Goal: Task Accomplishment & Management: Manage account settings

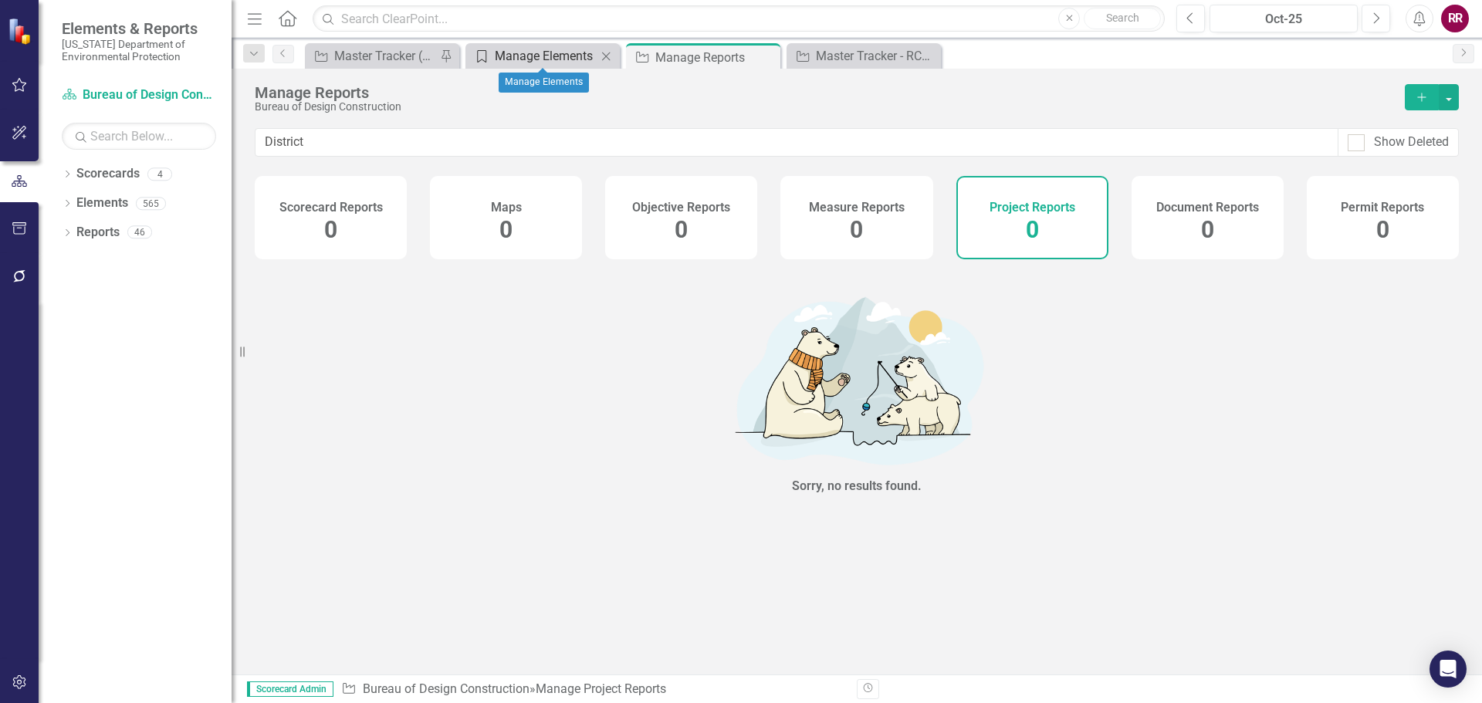
click at [529, 53] on div "Manage Elements" at bounding box center [546, 55] width 102 height 19
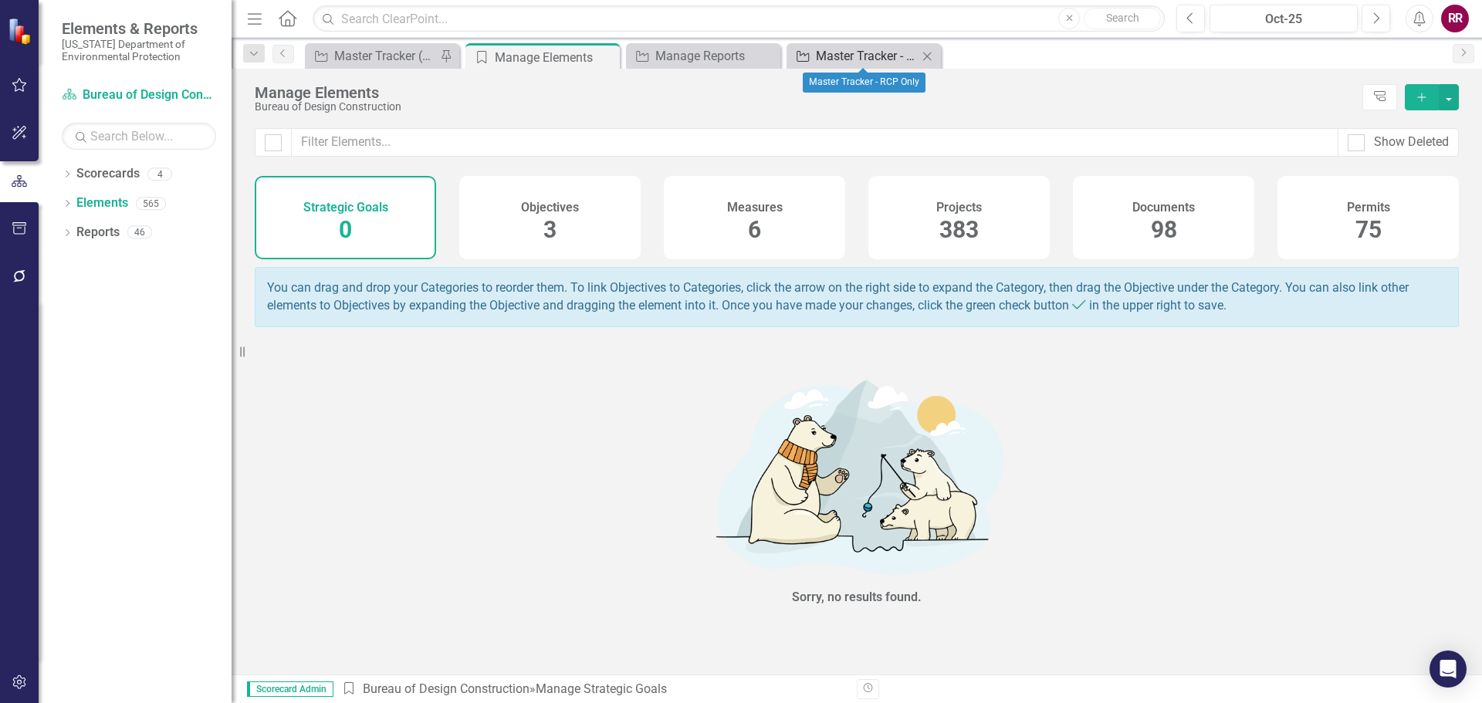
click at [850, 58] on div "Master Tracker - RCP Only" at bounding box center [867, 55] width 102 height 19
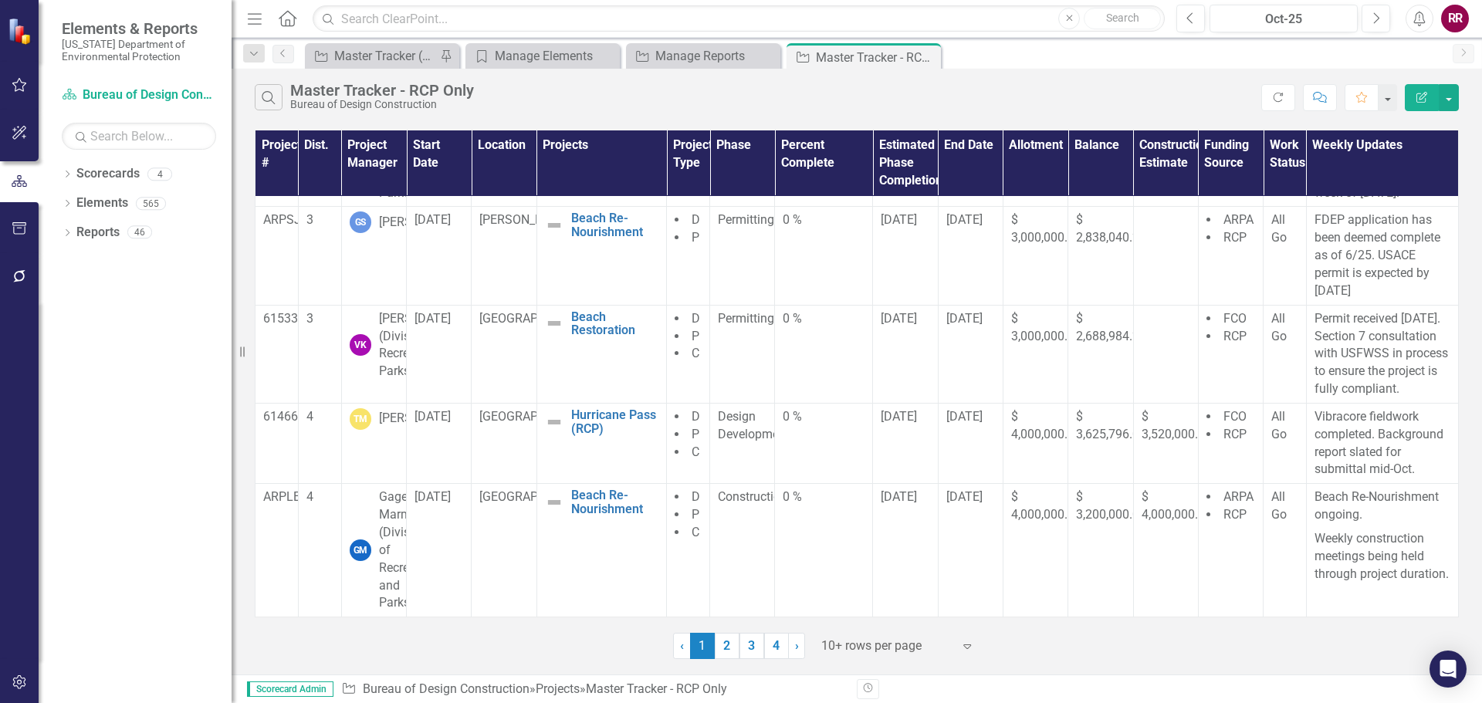
scroll to position [631, 0]
click at [724, 641] on link "2" at bounding box center [727, 646] width 25 height 26
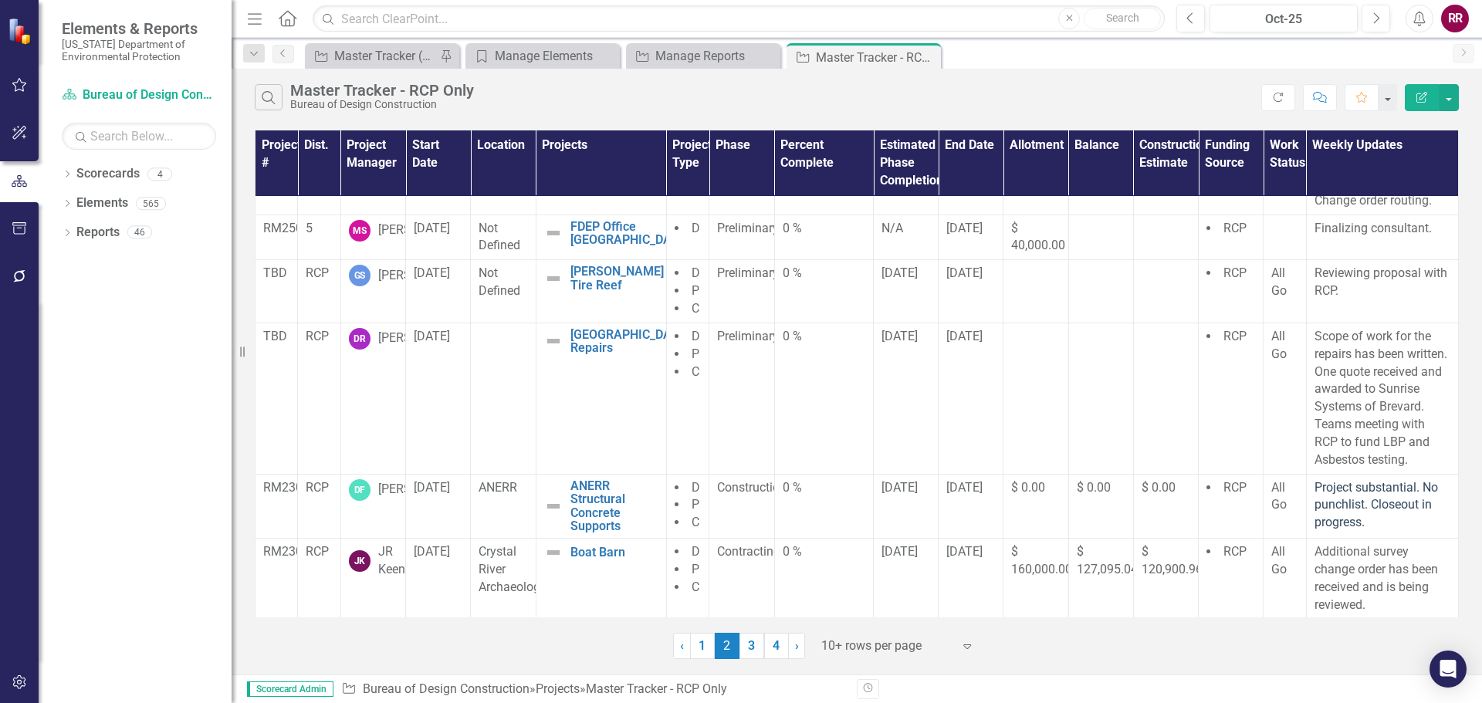
scroll to position [475, 0]
click at [749, 650] on link "3" at bounding box center [751, 646] width 25 height 26
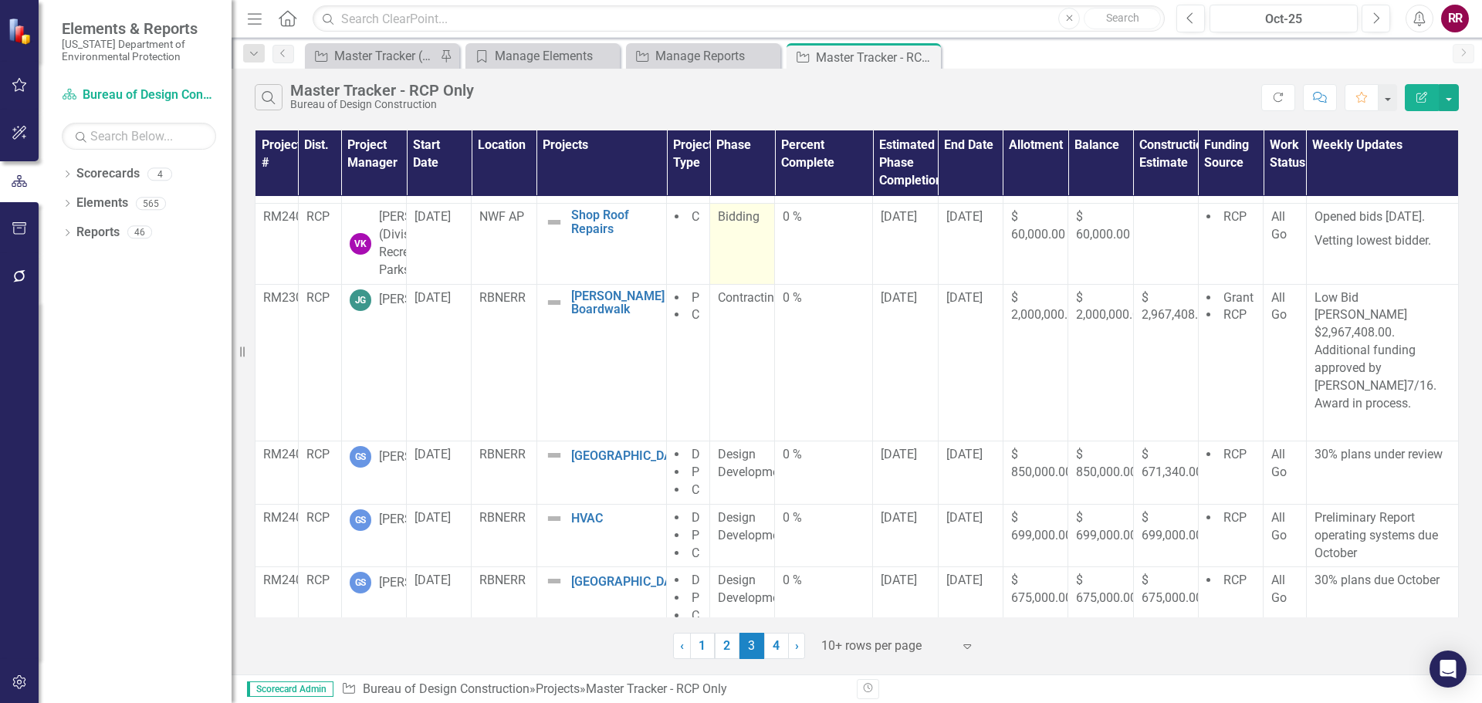
scroll to position [324, 0]
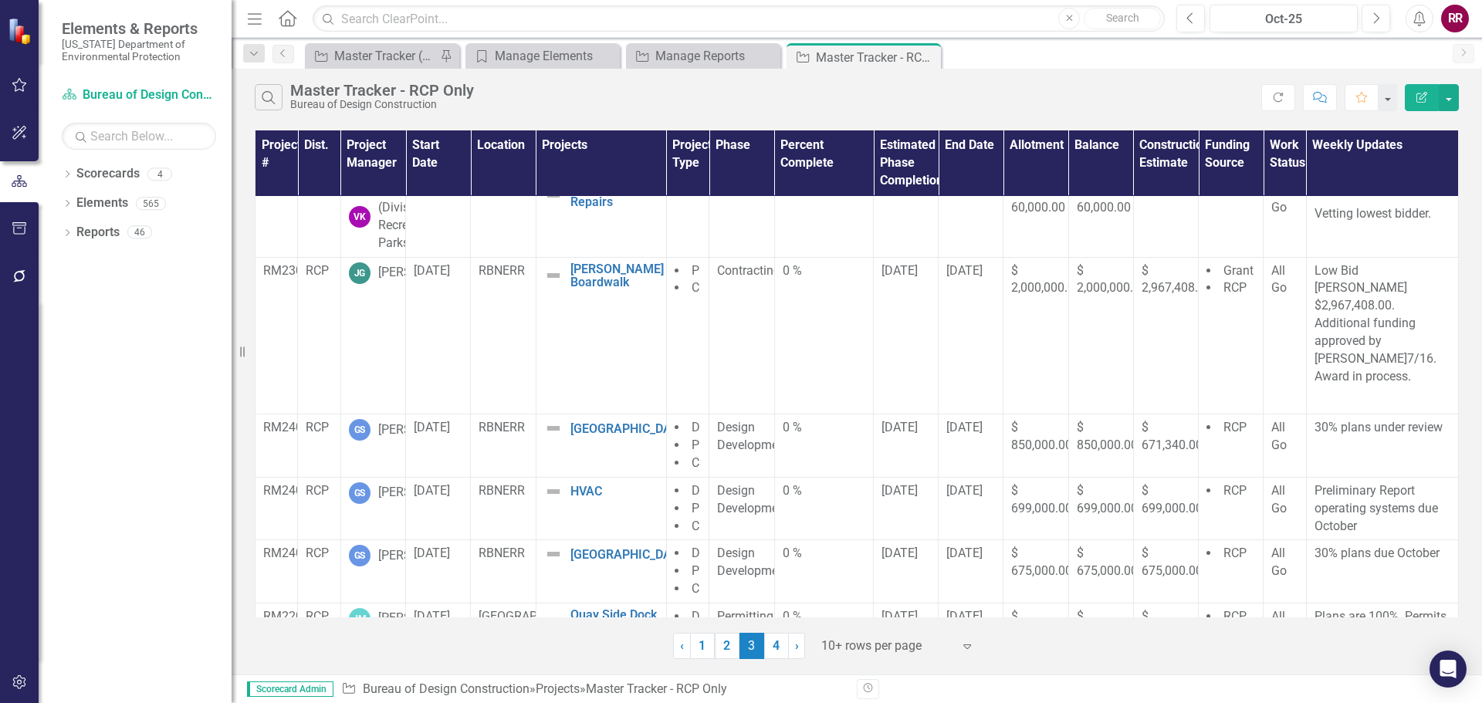
click at [316, 672] on div "Search Master Tracker - RCP Only Bureau of Design Construction Refresh Comment …" at bounding box center [857, 372] width 1250 height 606
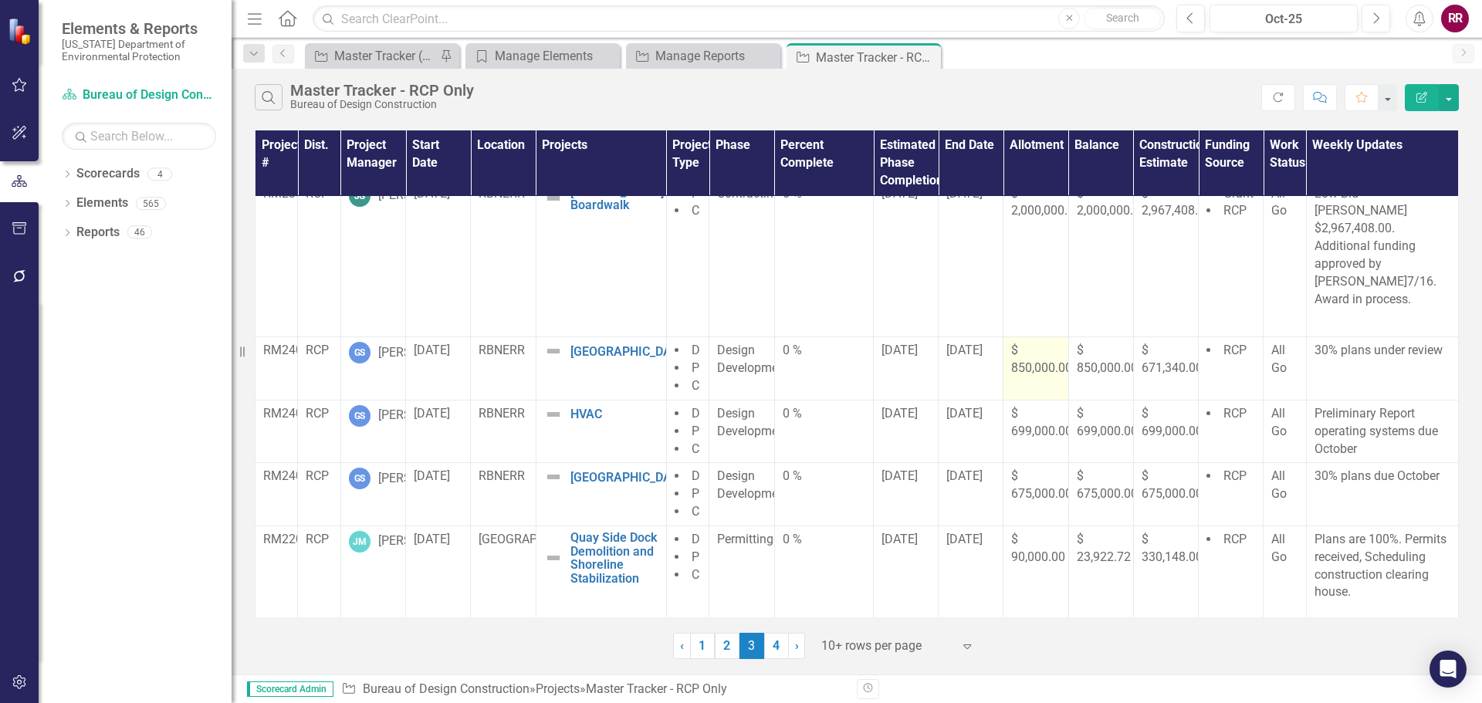
scroll to position [479, 0]
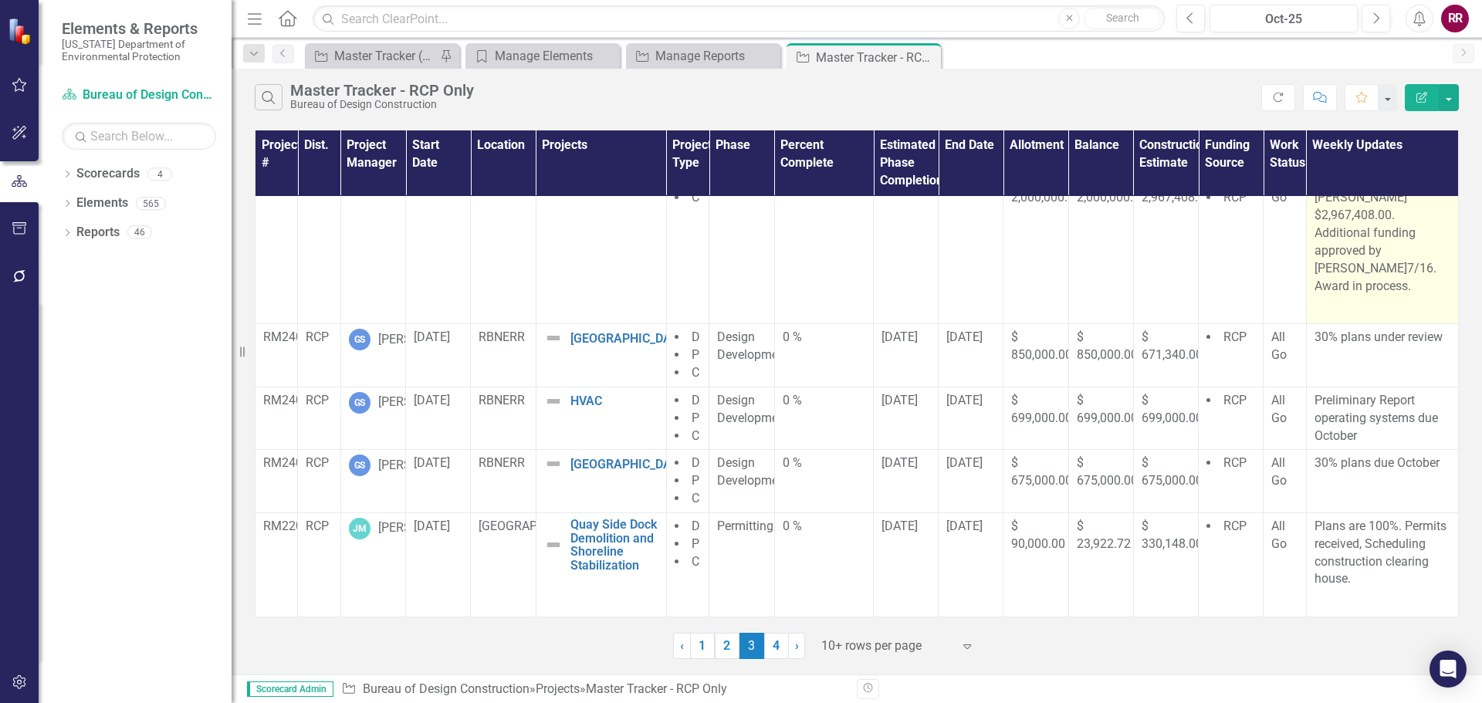
click at [1358, 299] on p "Low Bid [PERSON_NAME] $2,967,408.00. Additional funding approved by [PERSON_NAM…" at bounding box center [1382, 235] width 136 height 127
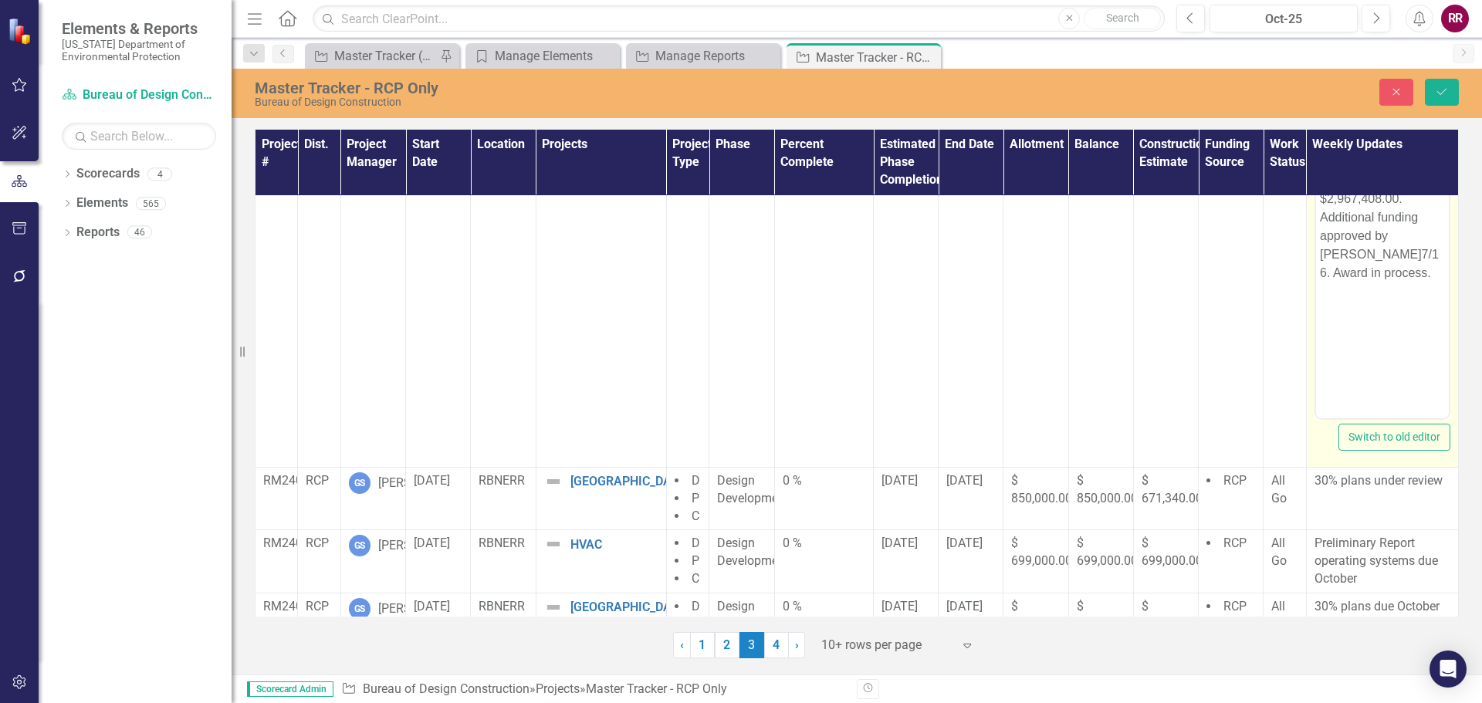
scroll to position [0, 0]
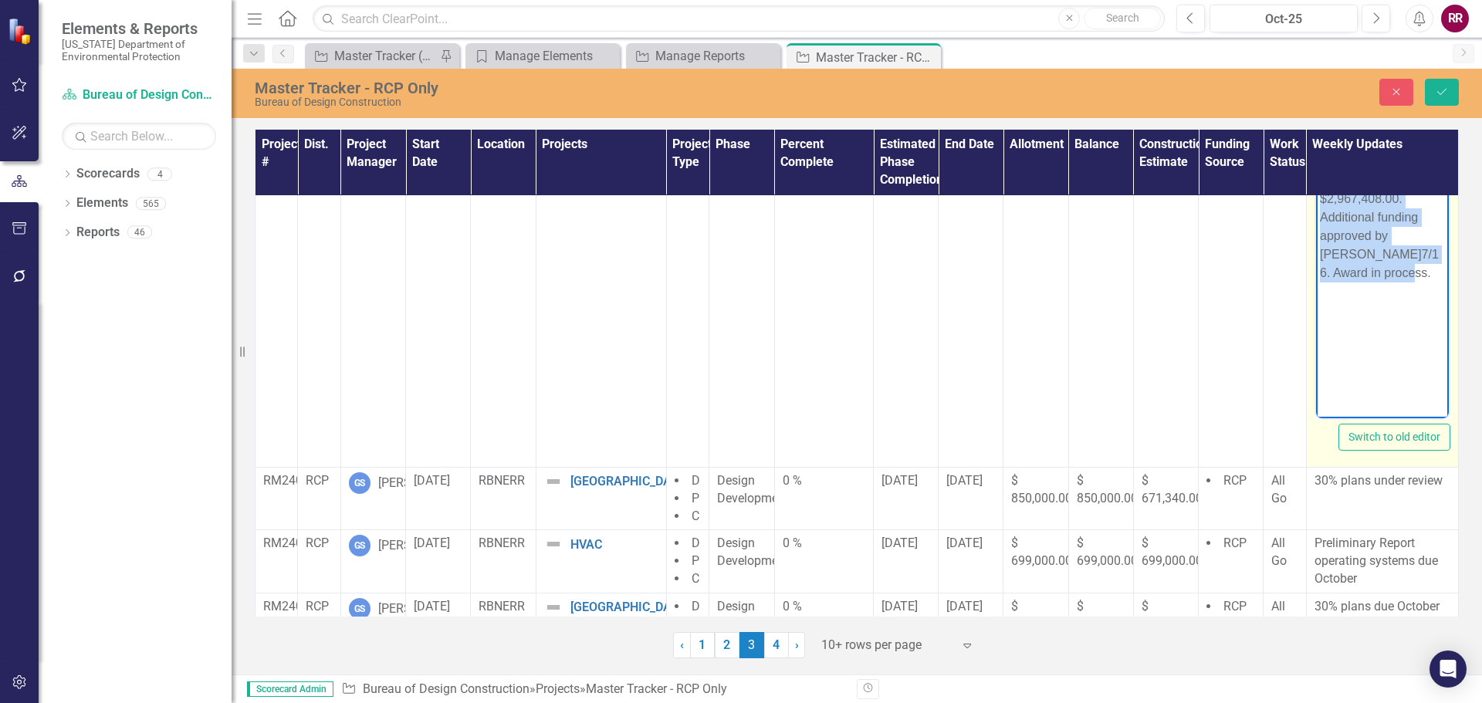
drag, startPoint x: 1368, startPoint y: 279, endPoint x: 2618, endPoint y: 462, distance: 1263.7
click at [1315, 154] on html "Low Bid [PERSON_NAME] $2,967,408.00. Additional funding approved by [PERSON_NAM…" at bounding box center [1381, 264] width 133 height 232
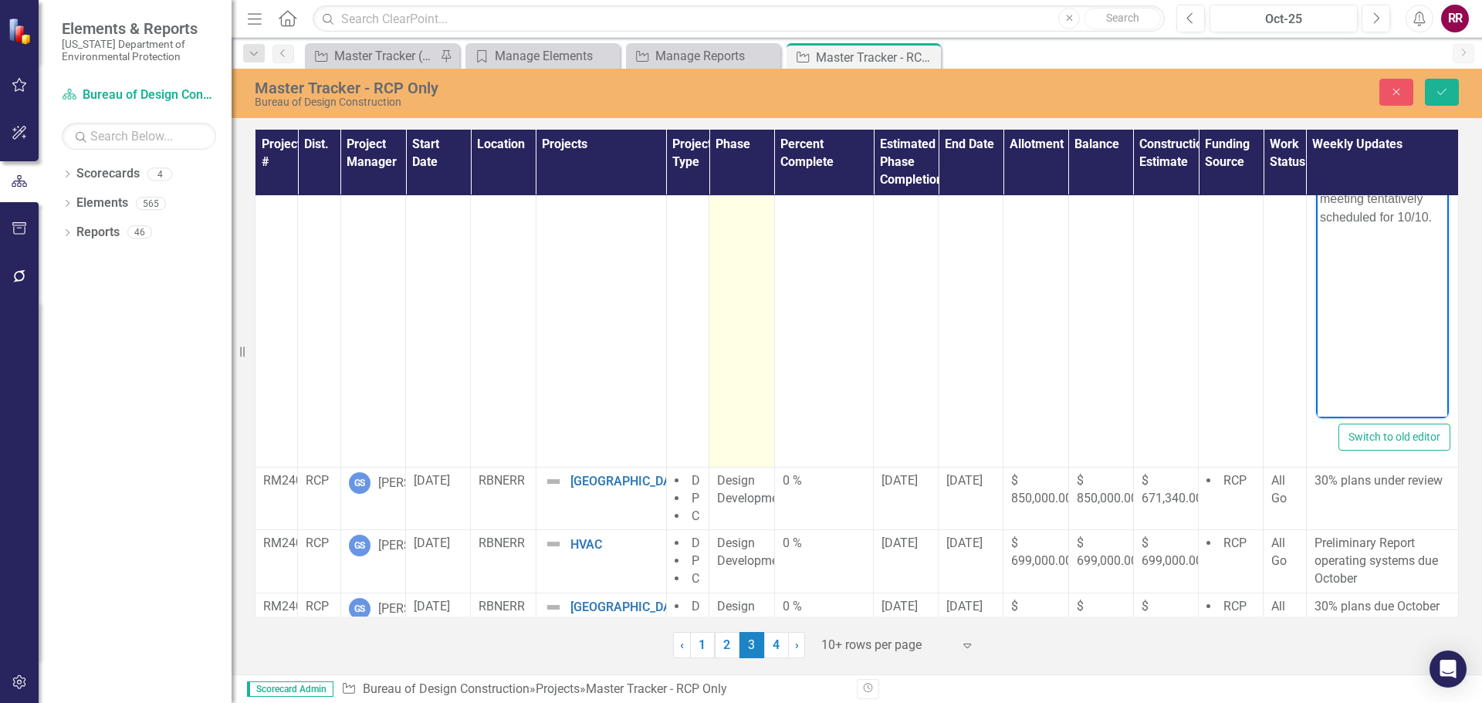
click at [739, 123] on span "Contracting" at bounding box center [748, 115] width 63 height 15
click at [746, 127] on icon "Expand" at bounding box center [750, 121] width 15 height 12
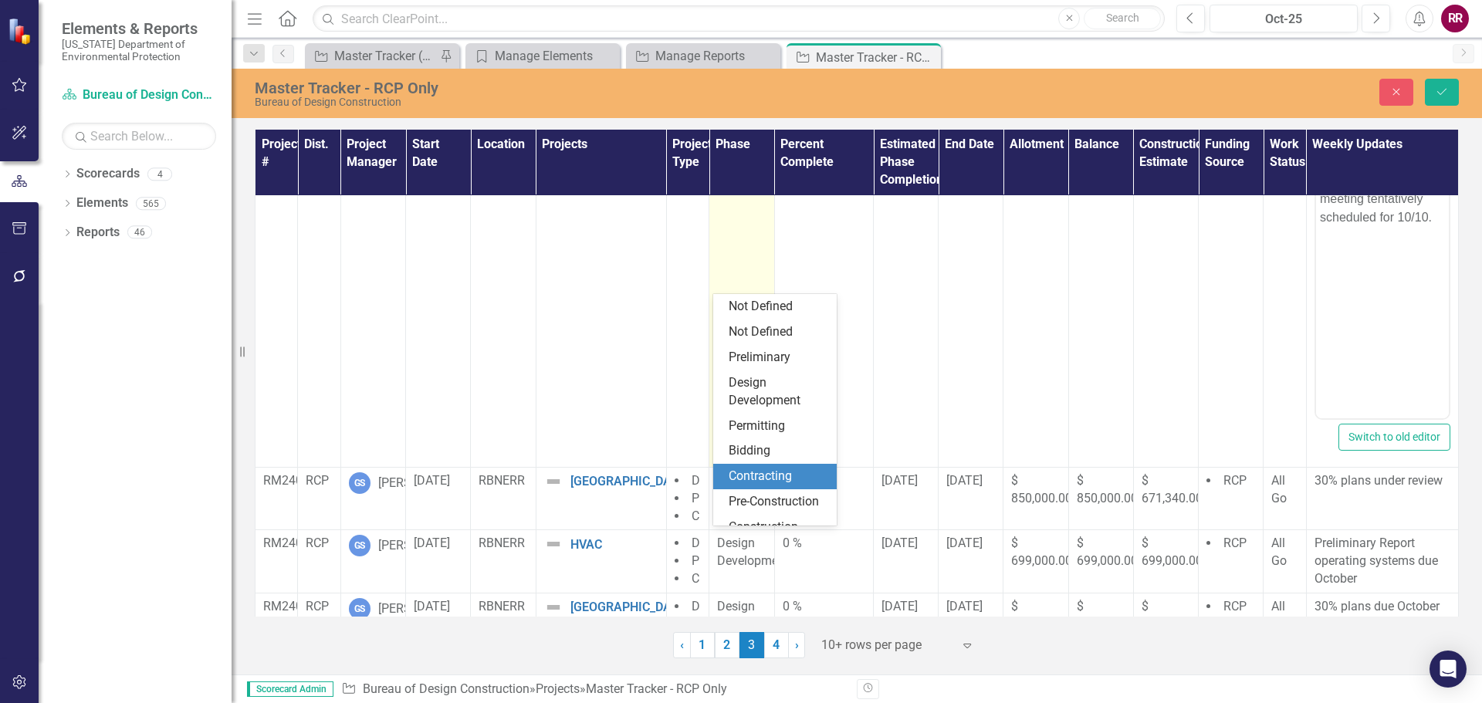
scroll to position [108, 0]
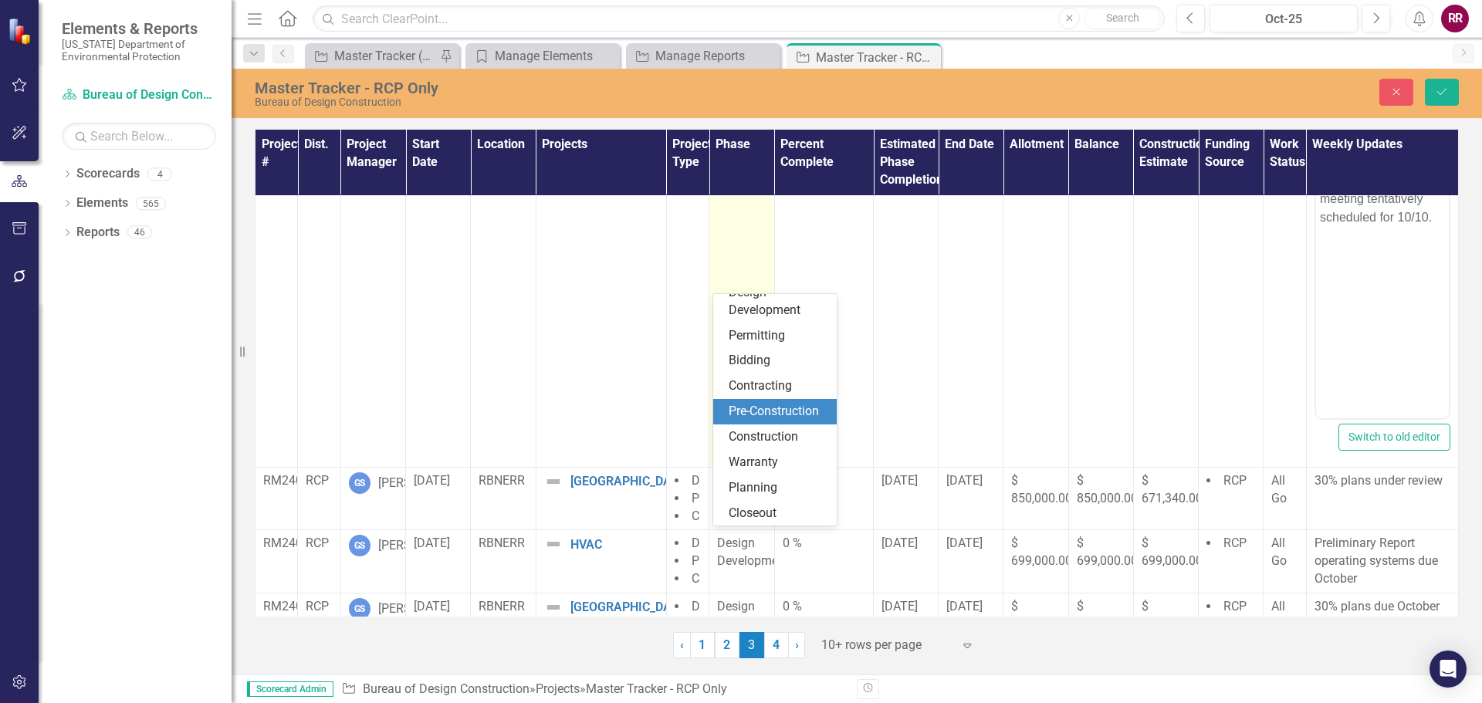
click at [761, 407] on div "Pre-Construction" at bounding box center [778, 412] width 99 height 18
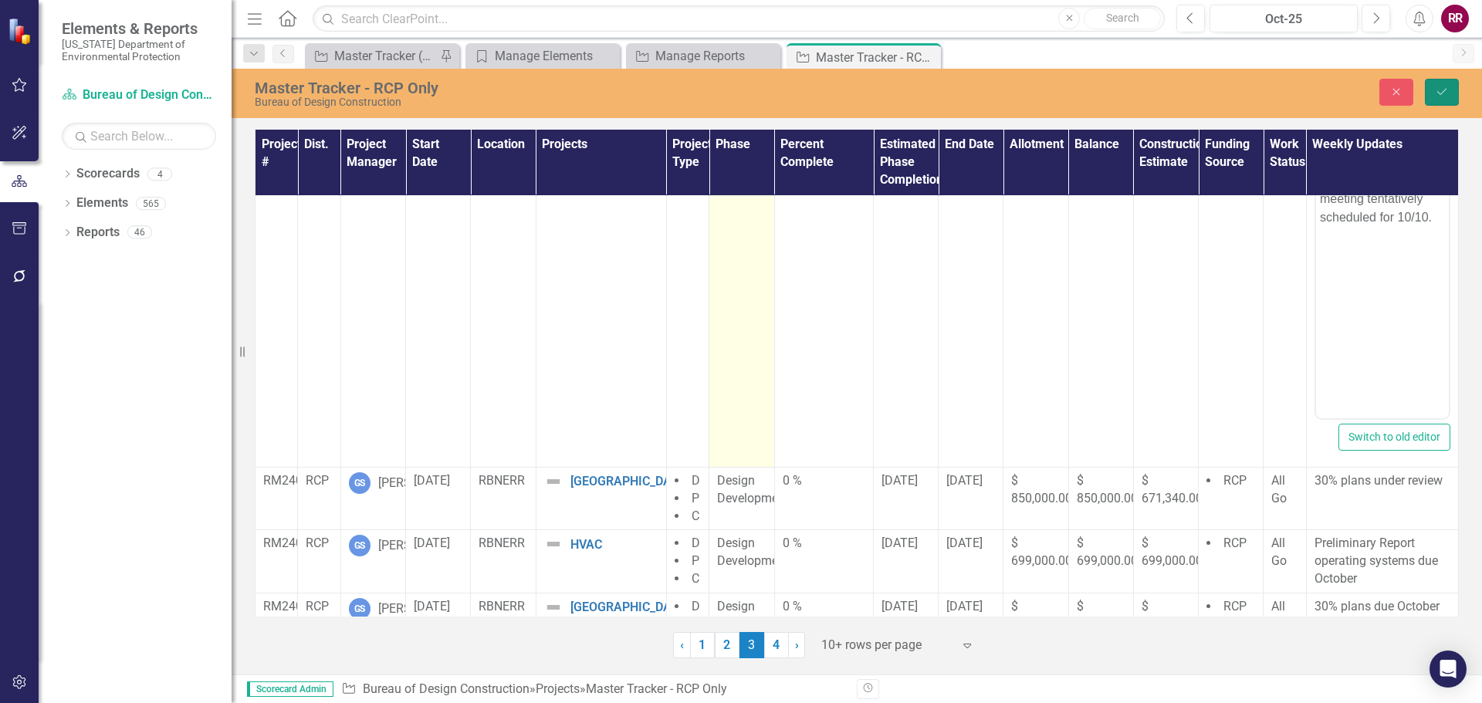
click at [1445, 96] on icon "Save" at bounding box center [1442, 91] width 14 height 11
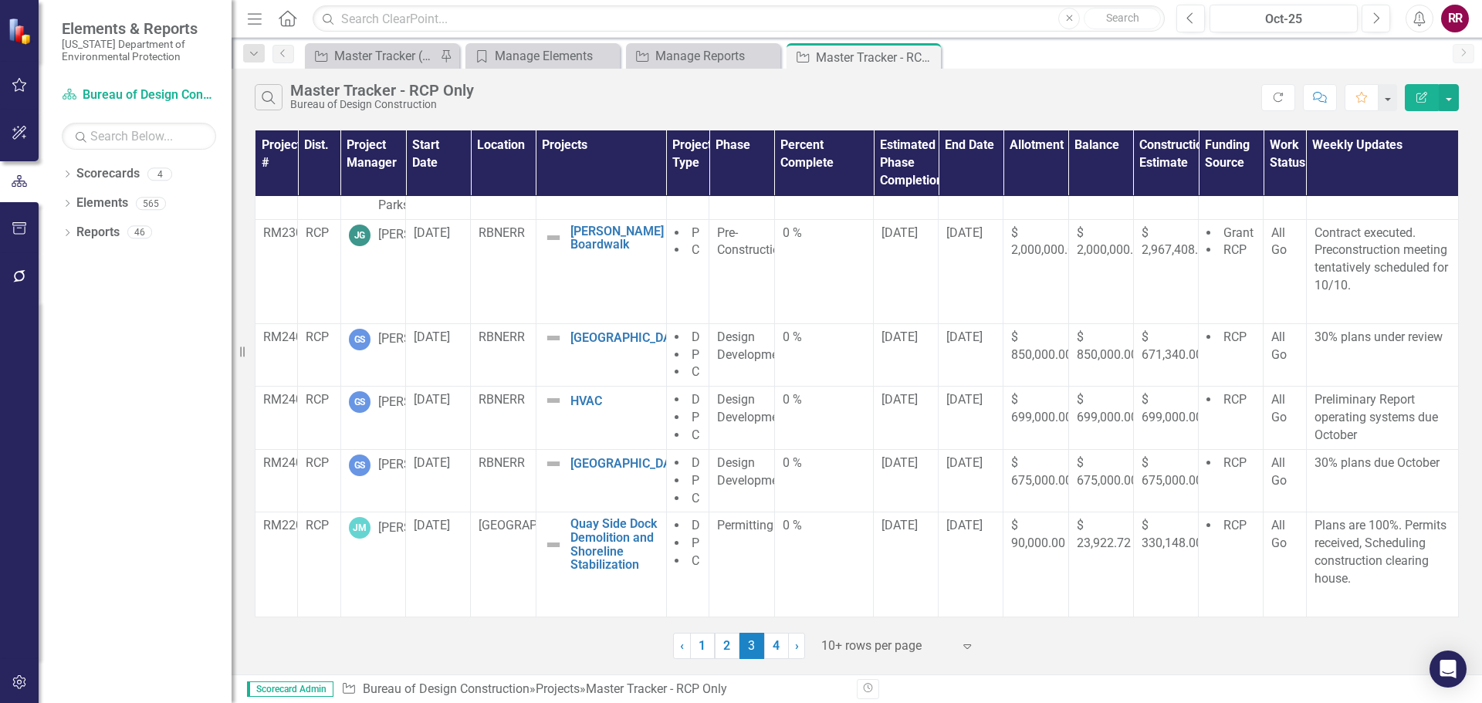
scroll to position [366, 0]
click at [776, 648] on link "4" at bounding box center [776, 646] width 25 height 26
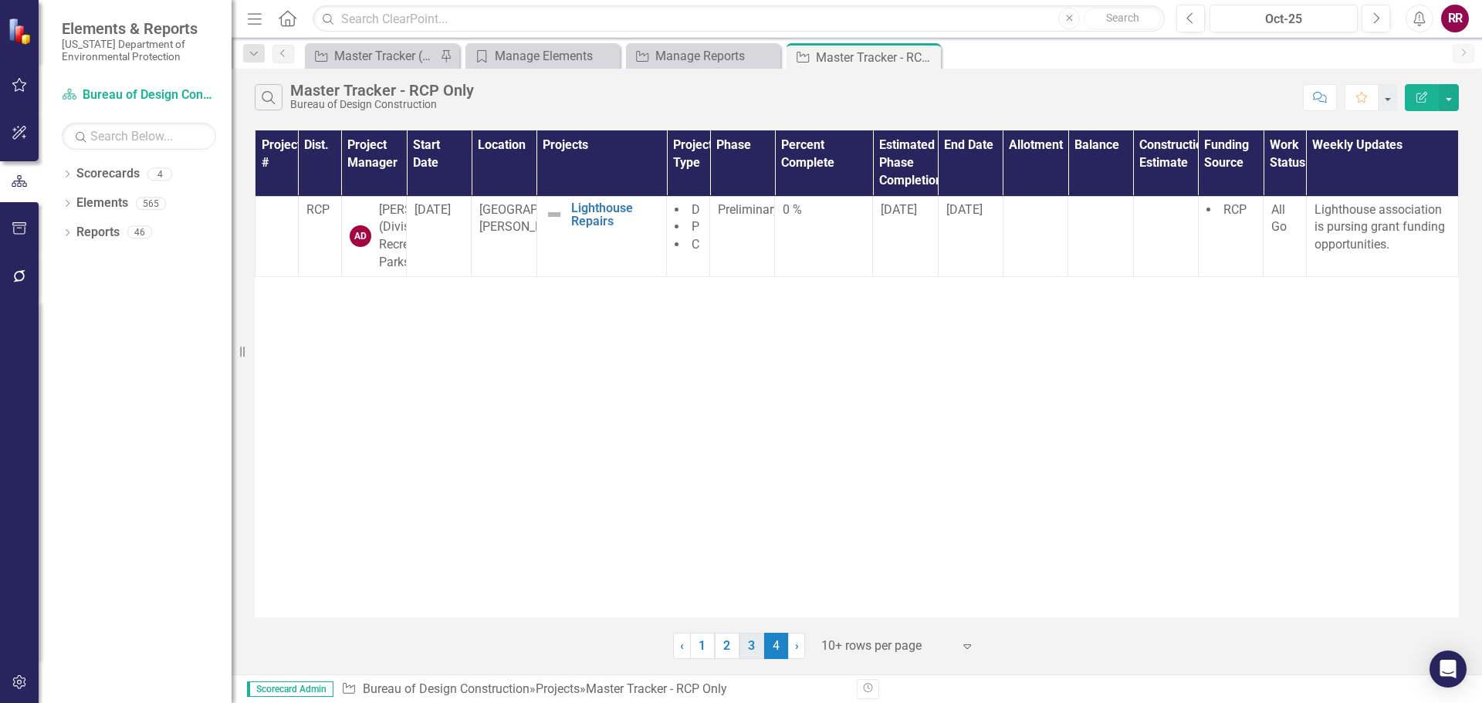
click at [751, 656] on link "3" at bounding box center [751, 646] width 25 height 26
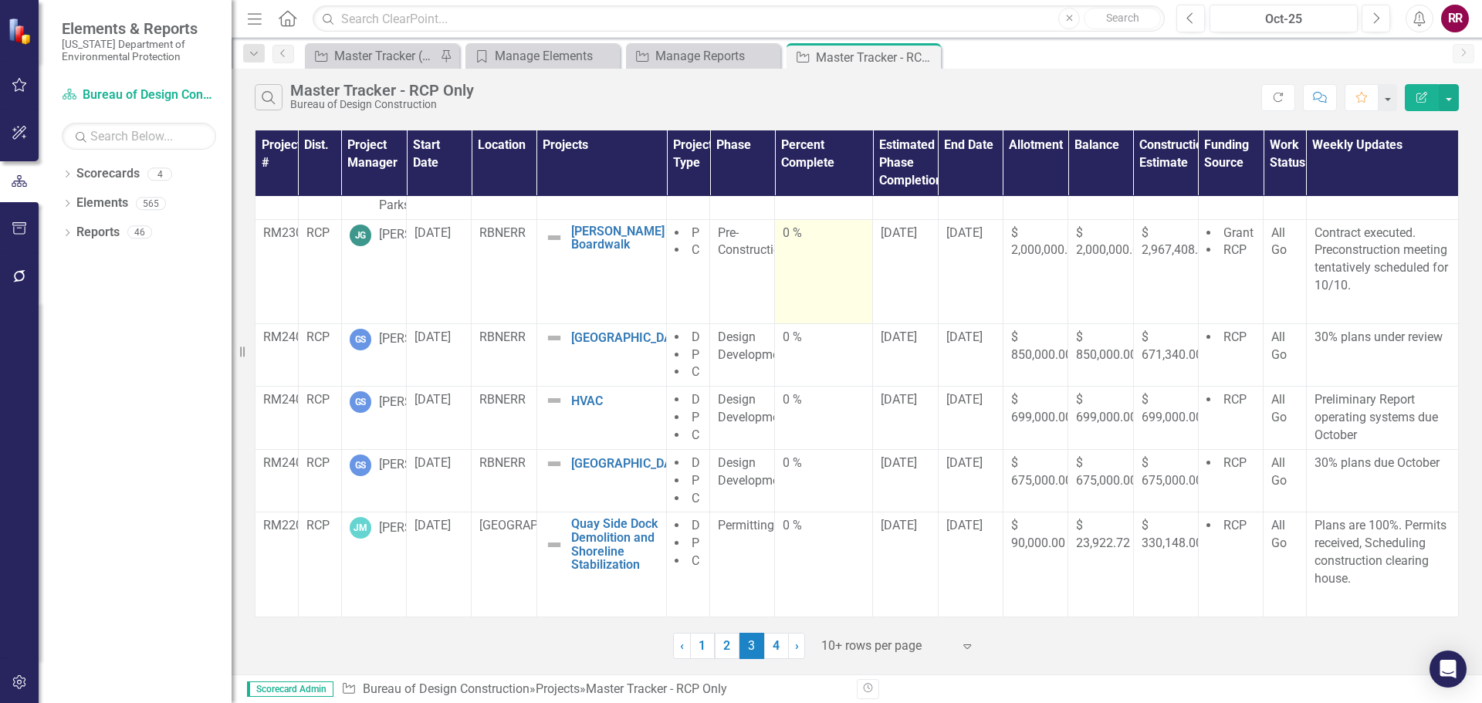
scroll to position [520, 0]
click at [725, 644] on link "2" at bounding box center [727, 646] width 25 height 26
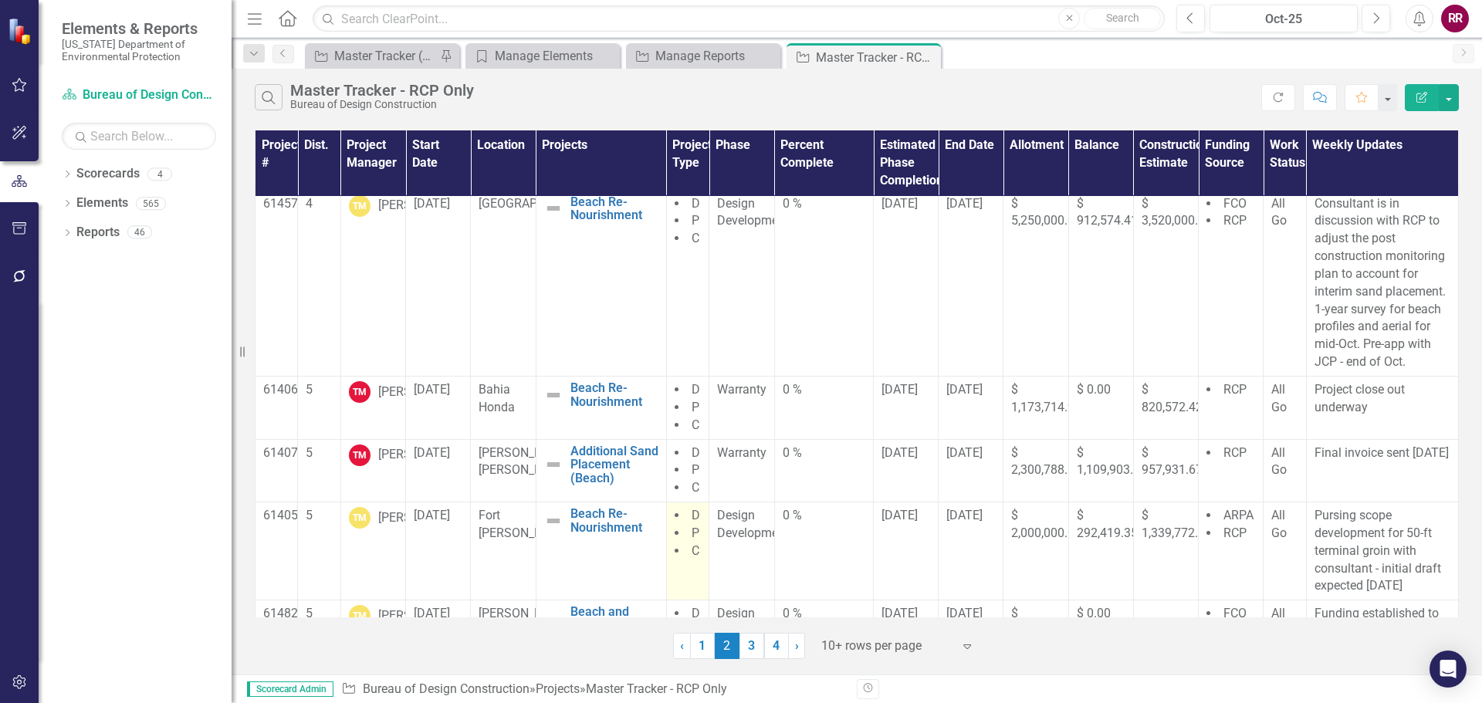
scroll to position [0, 0]
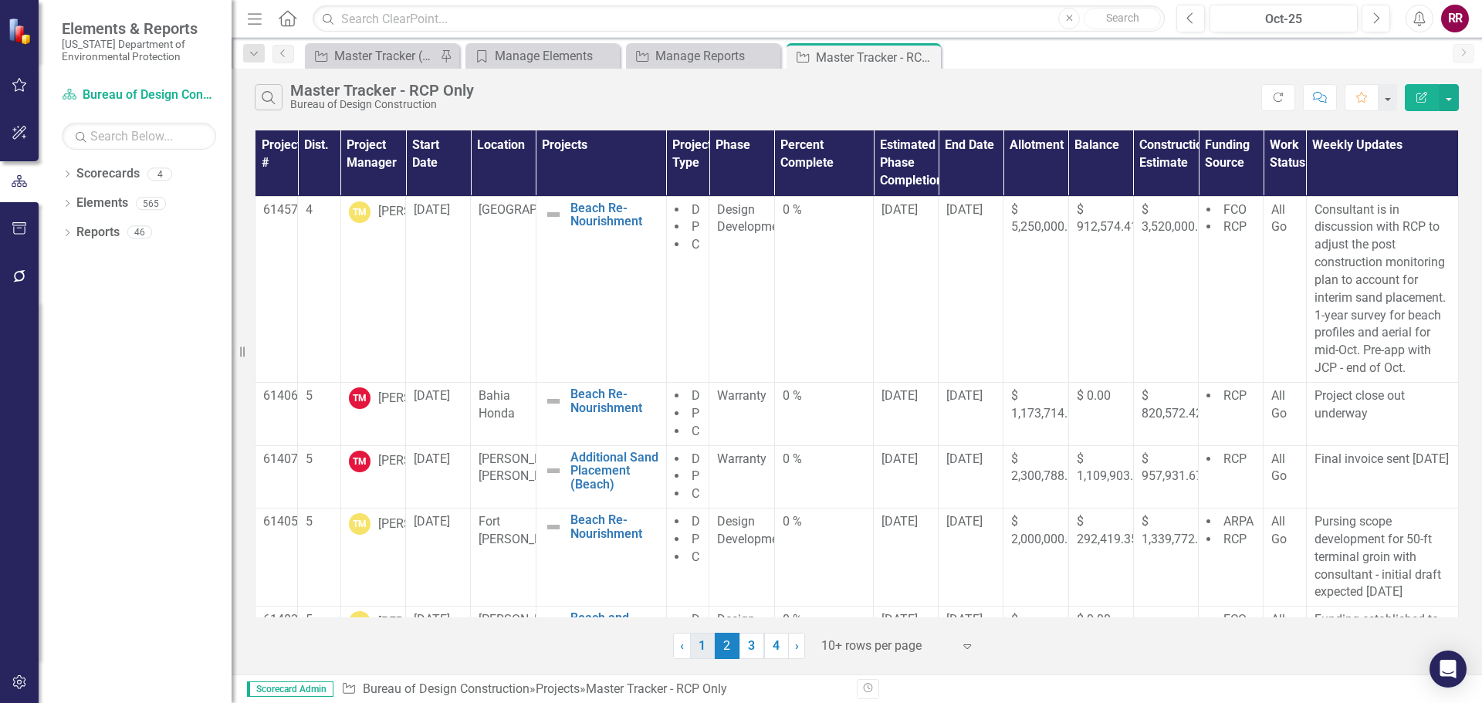
click at [702, 643] on link "1" at bounding box center [702, 646] width 25 height 26
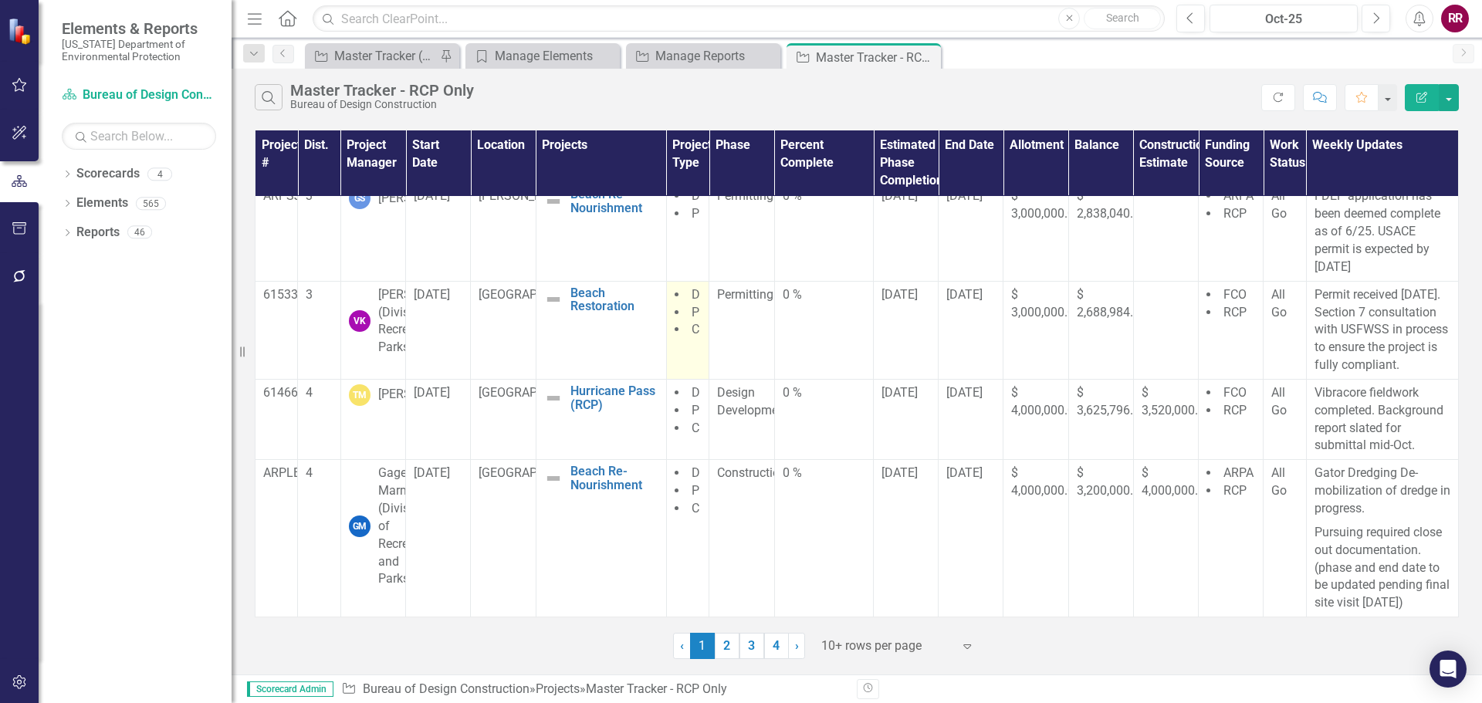
scroll to position [655, 0]
click at [1042, 83] on div "Search Master Tracker - RCP Only Bureau of Design Construction Refresh Comment …" at bounding box center [857, 94] width 1250 height 50
click at [374, 652] on div "‹ Previous 1 (current) 2 3 4 › Next 10+ rows per page Expand" at bounding box center [857, 640] width 1204 height 38
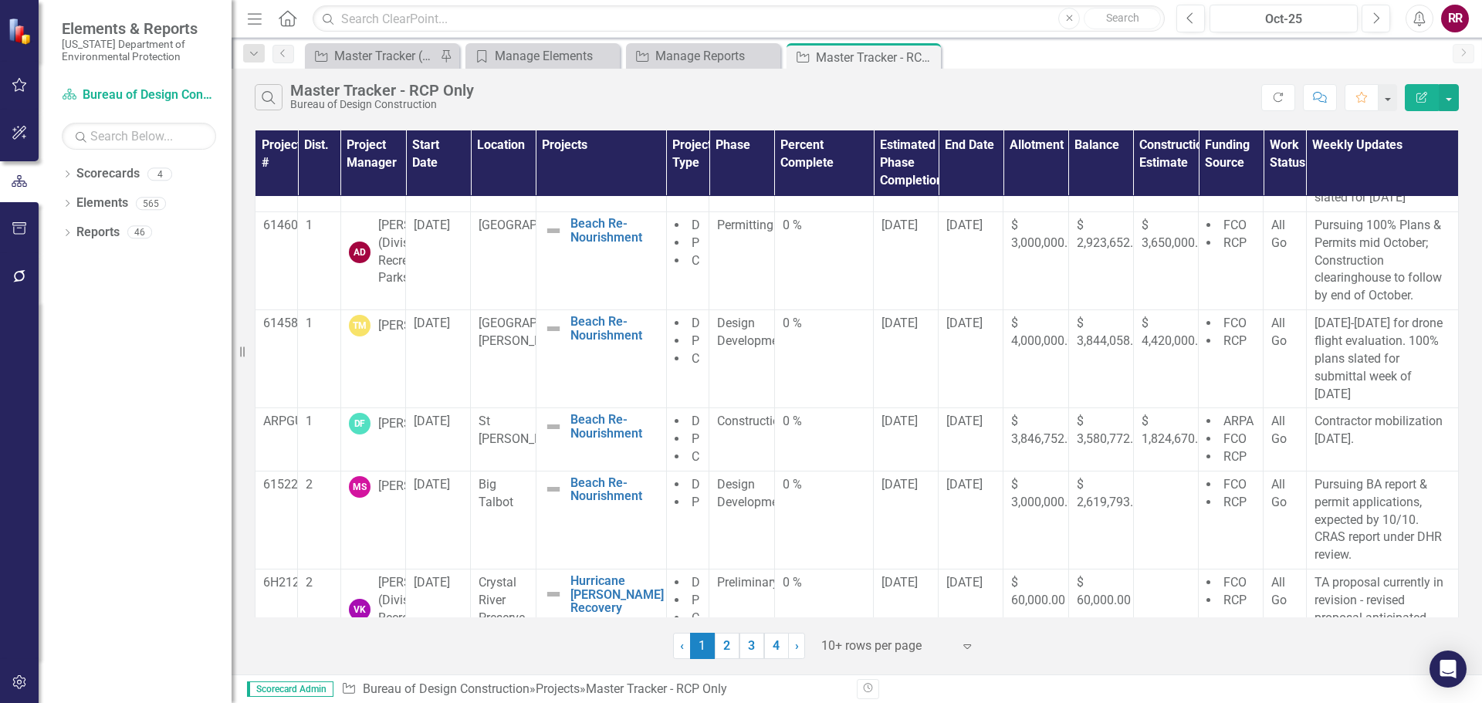
scroll to position [0, 0]
